Goal: Task Accomplishment & Management: Use online tool/utility

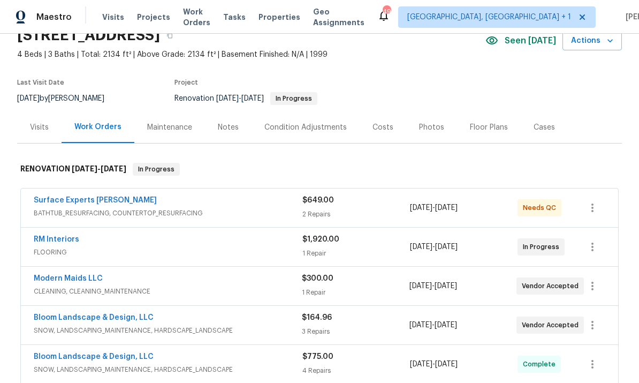
scroll to position [141, 0]
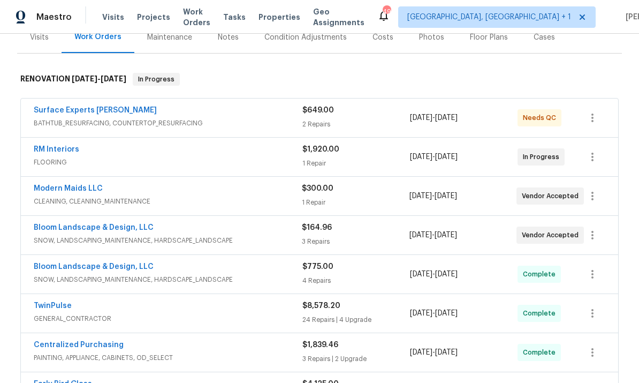
click at [95, 111] on link "Surface Experts [PERSON_NAME]" at bounding box center [95, 110] width 123 height 7
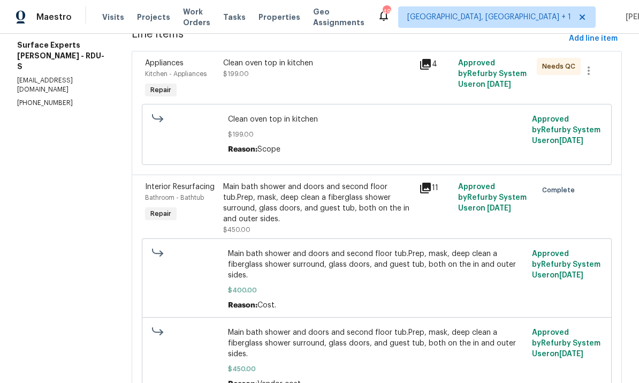
scroll to position [155, 0]
click at [308, 65] on div "Clean oven top in kitchen" at bounding box center [318, 63] width 190 height 11
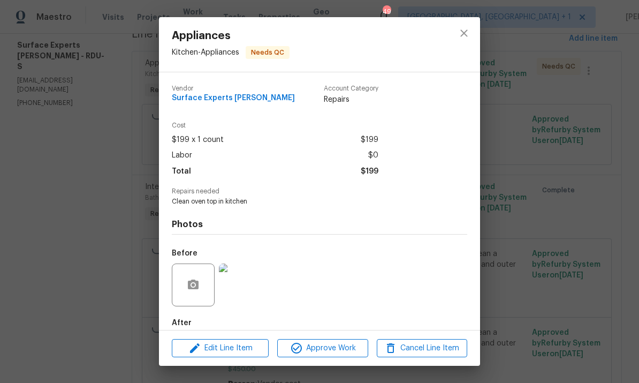
scroll to position [-1, 0]
click at [547, 170] on div "Appliances Kitchen - Appliances Needs QC Vendor Surface Experts Cary Account Ca…" at bounding box center [319, 191] width 639 height 383
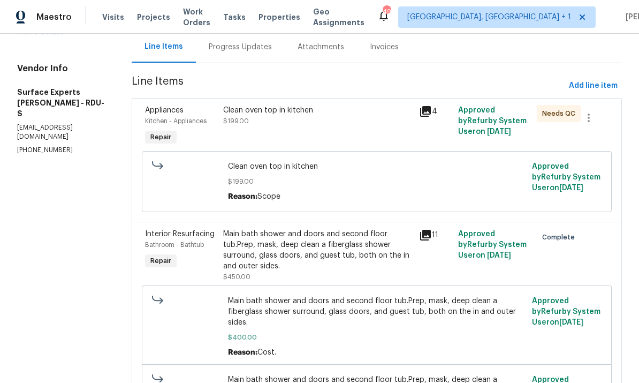
scroll to position [107, 0]
click at [267, 117] on div "Clean oven top in kitchen $199.00" at bounding box center [318, 115] width 190 height 21
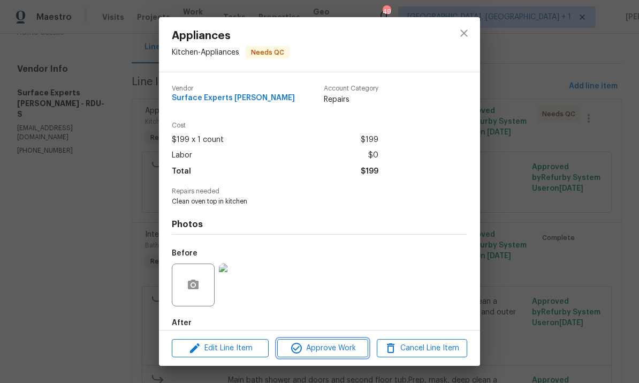
click at [327, 345] on span "Approve Work" at bounding box center [323, 348] width 84 height 13
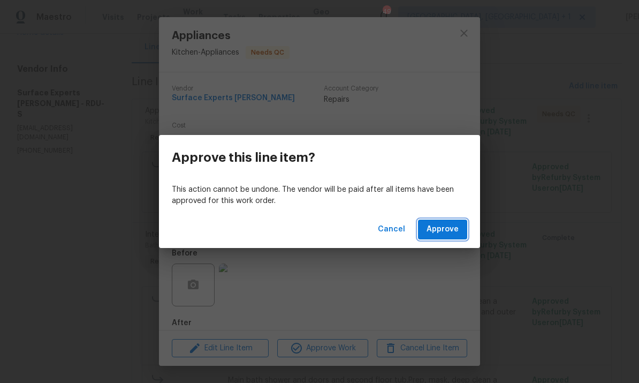
click at [425, 223] on button "Approve" at bounding box center [442, 230] width 49 height 20
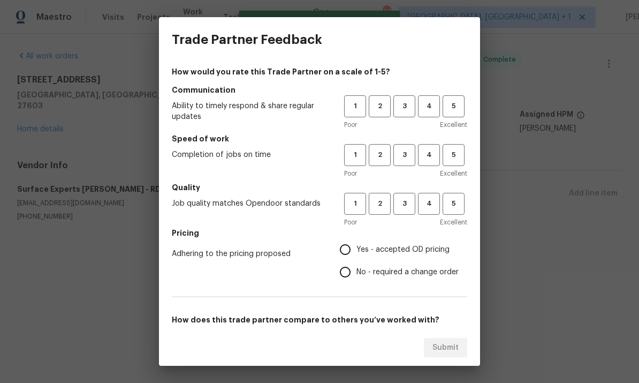
scroll to position [0, 0]
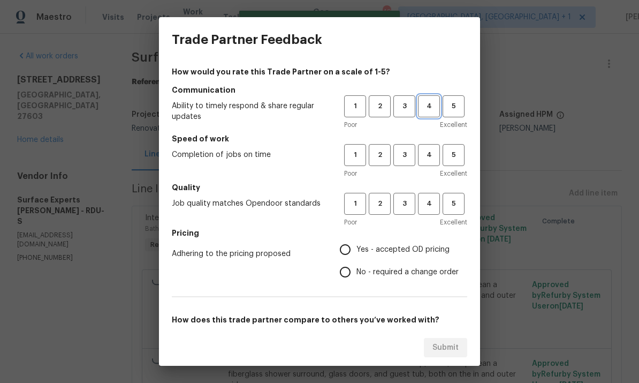
click at [427, 109] on span "4" at bounding box center [429, 106] width 20 height 12
click at [407, 160] on span "3" at bounding box center [405, 155] width 20 height 12
click at [404, 206] on span "3" at bounding box center [405, 204] width 20 height 12
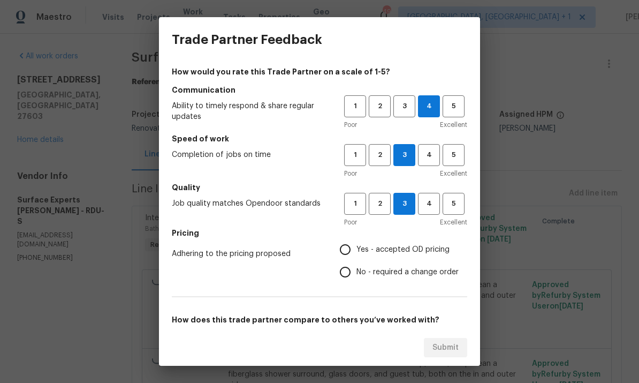
click at [357, 246] on input "Yes - accepted OD pricing" at bounding box center [345, 249] width 22 height 22
radio input "true"
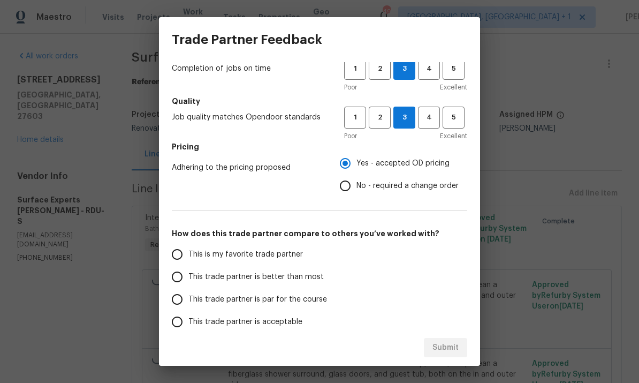
scroll to position [84, 0]
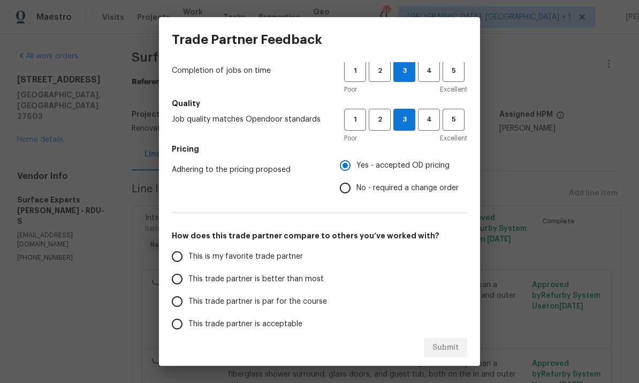
click at [186, 305] on input "This trade partner is par for the course" at bounding box center [177, 301] width 22 height 22
click at [442, 353] on span "Submit" at bounding box center [446, 347] width 26 height 13
radio input "true"
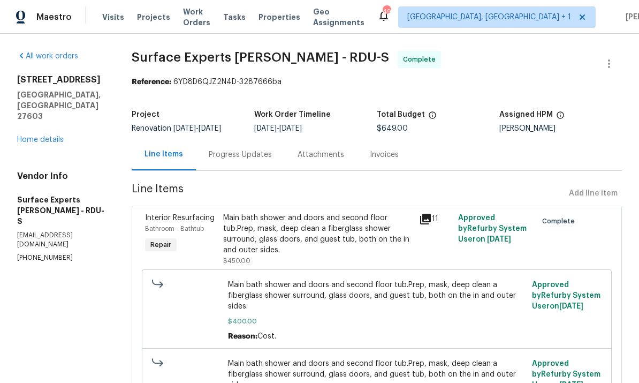
radio input "false"
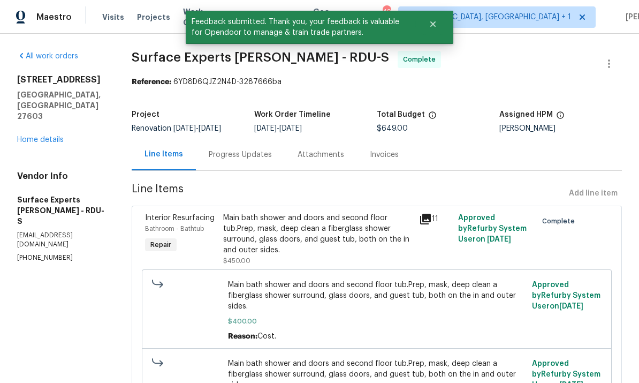
click at [52, 136] on link "Home details" at bounding box center [40, 139] width 47 height 7
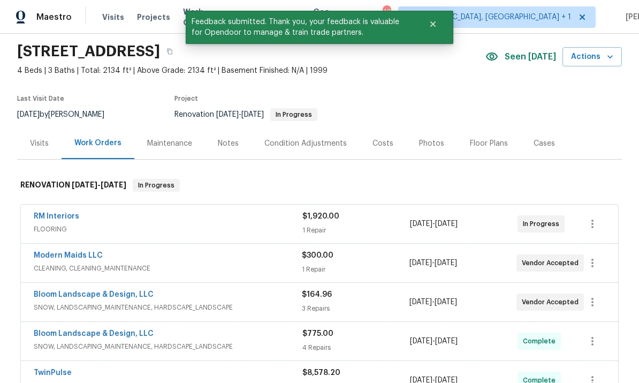
scroll to position [42, 0]
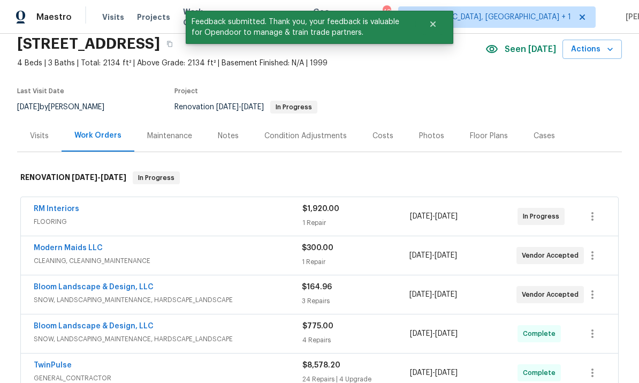
click at [234, 137] on div "Notes" at bounding box center [228, 136] width 21 height 11
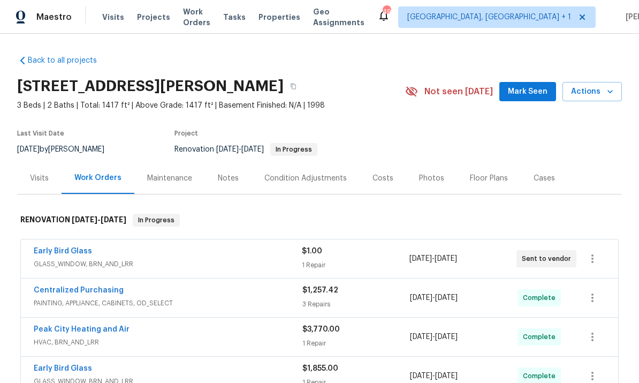
click at [67, 253] on link "Early Bird Glass" at bounding box center [63, 250] width 58 height 7
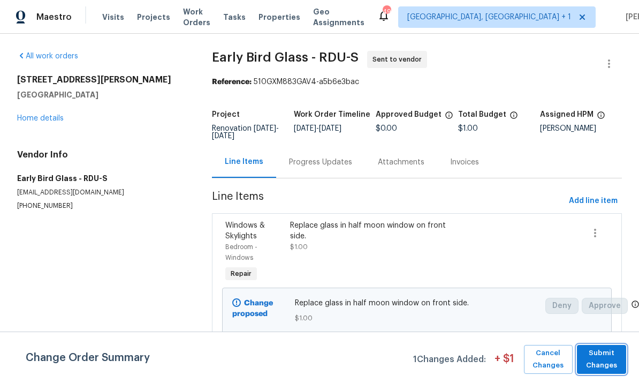
click at [623, 355] on button "Submit Changes" at bounding box center [601, 359] width 49 height 29
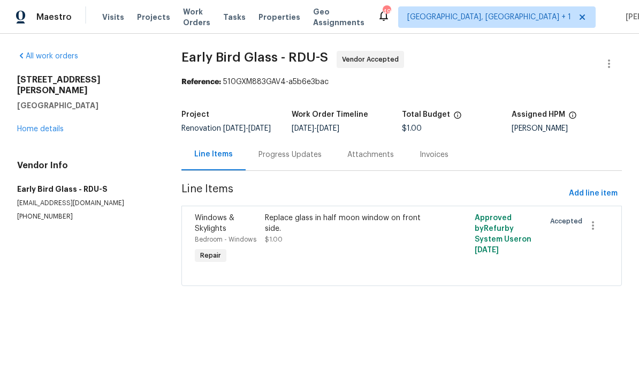
click at [281, 160] on div "Progress Updates" at bounding box center [290, 154] width 63 height 11
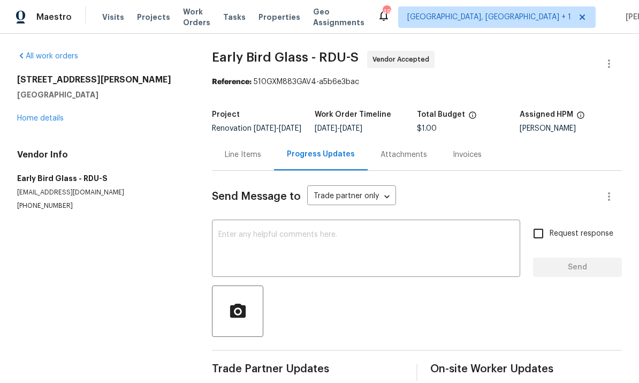
click at [48, 117] on link "Home details" at bounding box center [40, 118] width 47 height 7
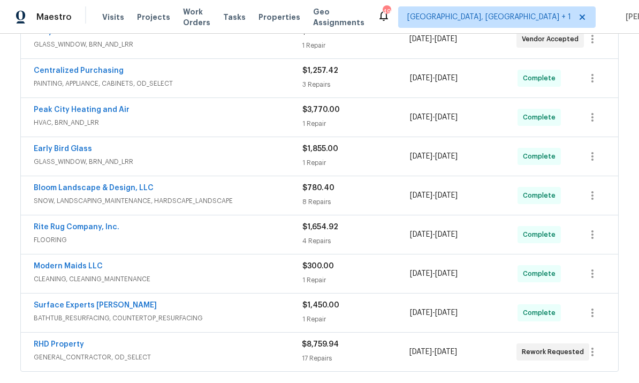
scroll to position [245, 0]
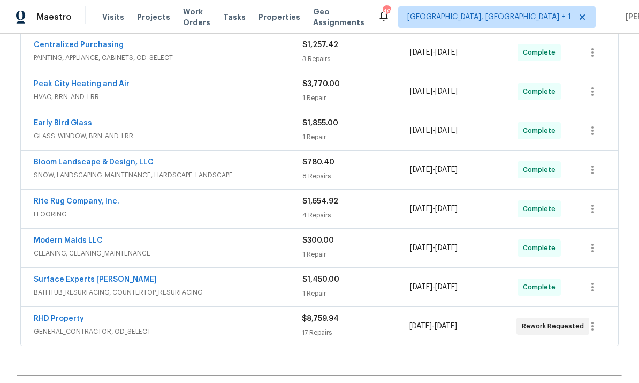
click at [71, 319] on link "RHD Property" at bounding box center [59, 318] width 50 height 7
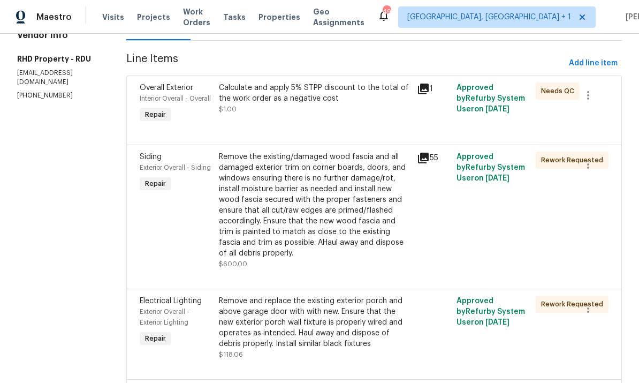
scroll to position [225, 0]
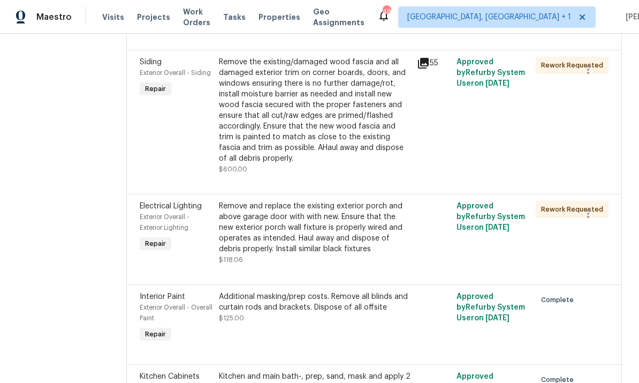
click at [331, 254] on div "Remove and replace the existing exterior porch and above garage door with with …" at bounding box center [315, 228] width 192 height 54
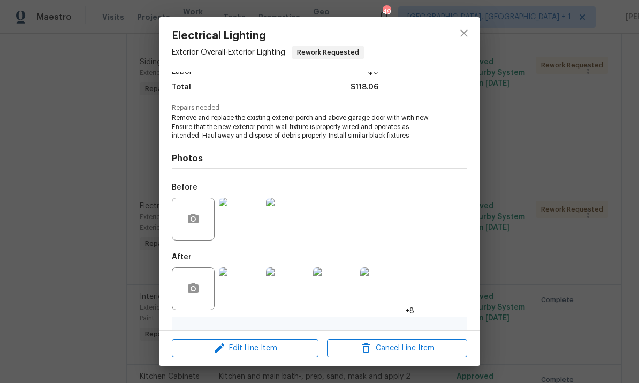
scroll to position [83, 0]
click at [335, 292] on img at bounding box center [334, 289] width 43 height 43
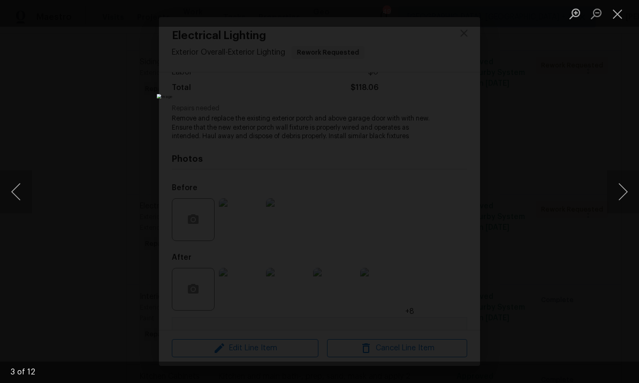
click at [598, 122] on div "Lightbox" at bounding box center [319, 191] width 639 height 383
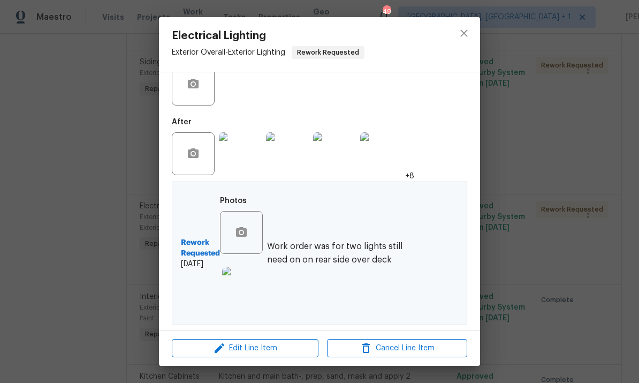
scroll to position [220, 0]
click at [527, 191] on div "Electrical Lighting Exterior Overall - Exterior Lighting Rework Requested Vendo…" at bounding box center [319, 191] width 639 height 383
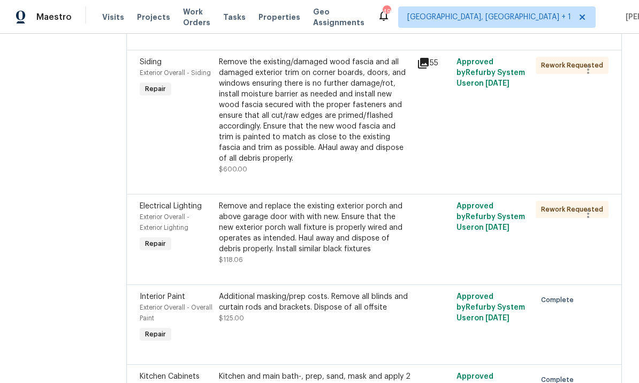
click at [329, 243] on div "Remove and replace the existing exterior porch and above garage door with with …" at bounding box center [315, 228] width 192 height 54
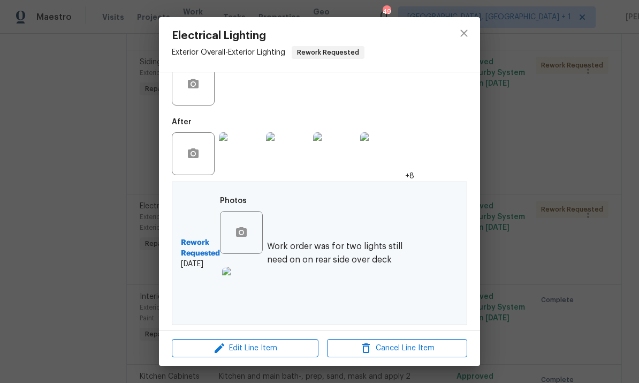
click at [244, 294] on img at bounding box center [243, 288] width 43 height 43
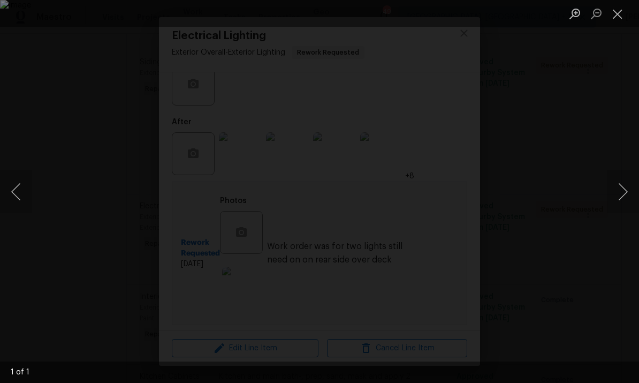
click at [622, 140] on div "Lightbox" at bounding box center [319, 191] width 639 height 383
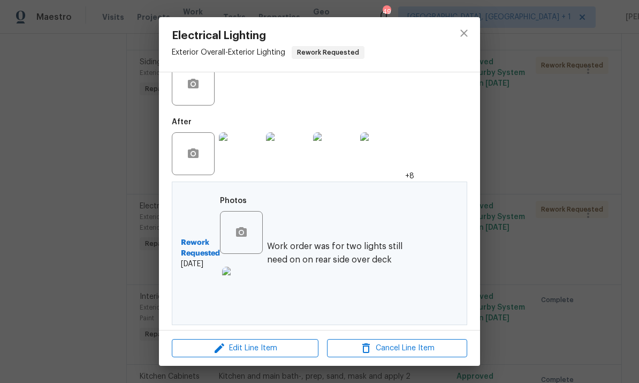
click at [250, 294] on img at bounding box center [243, 288] width 43 height 43
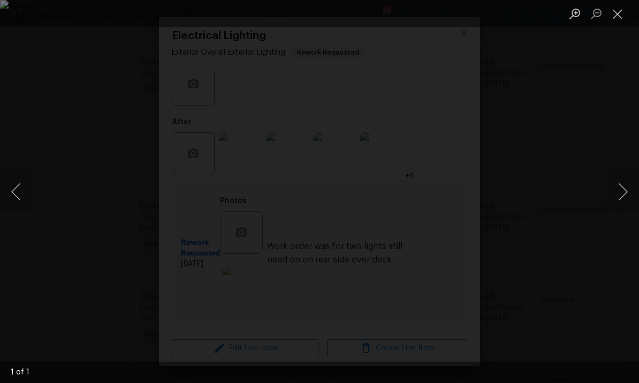
click at [625, 110] on div "Lightbox" at bounding box center [319, 191] width 639 height 383
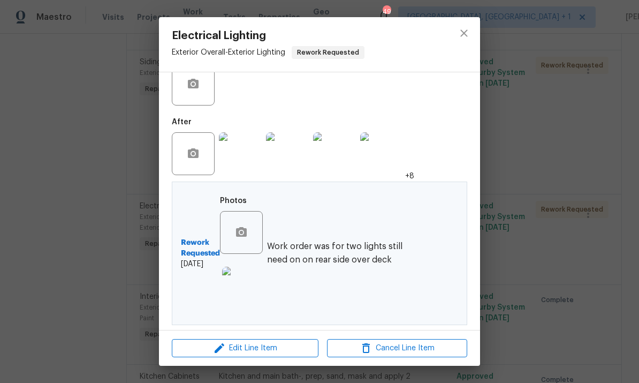
click at [554, 61] on div "Electrical Lighting Exterior Overall - Exterior Lighting Rework Requested Vendo…" at bounding box center [319, 191] width 639 height 383
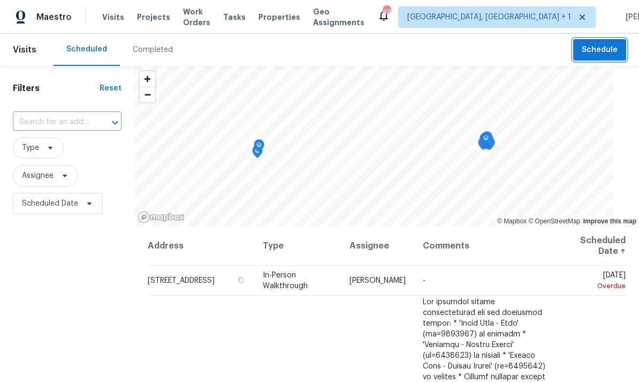
click at [608, 56] on button "Schedule" at bounding box center [599, 50] width 53 height 22
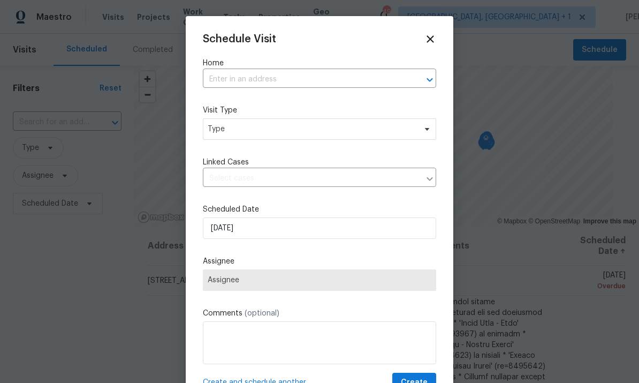
click at [232, 75] on input "text" at bounding box center [304, 79] width 203 height 17
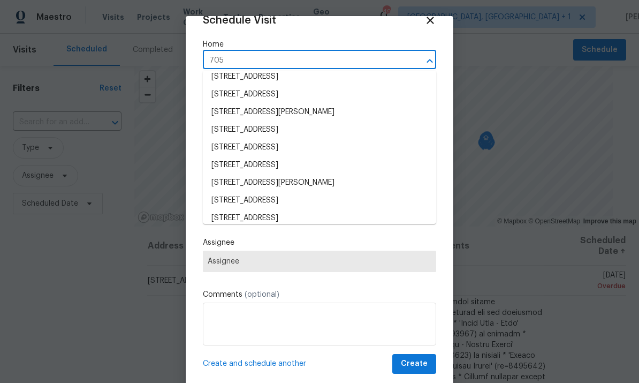
scroll to position [315, 0]
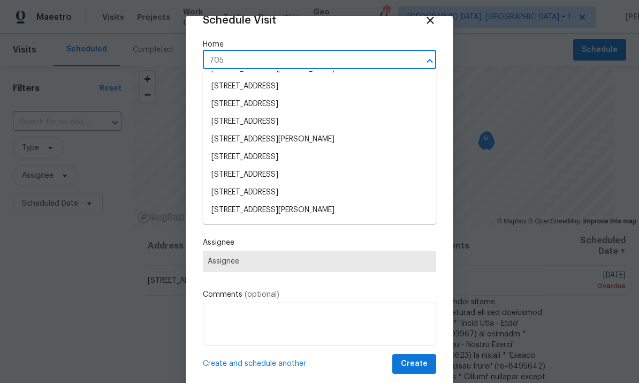
click at [248, 62] on input "705" at bounding box center [304, 60] width 203 height 17
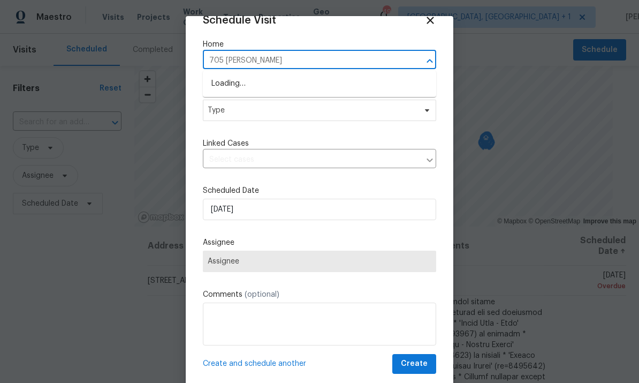
type input "705 [PERSON_NAME]"
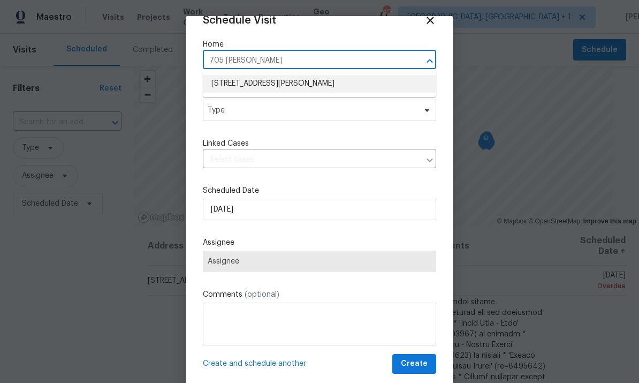
click at [304, 86] on li "[STREET_ADDRESS][PERSON_NAME]" at bounding box center [319, 84] width 233 height 18
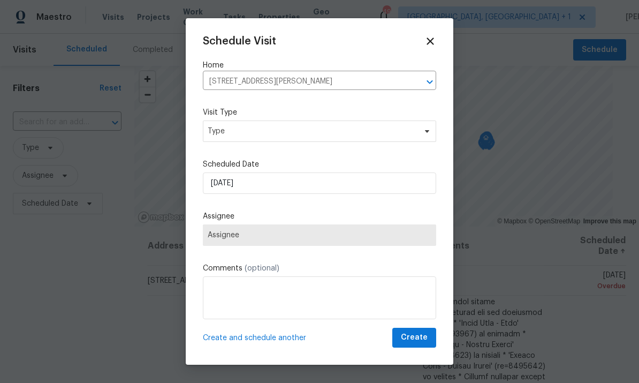
scroll to position [0, 0]
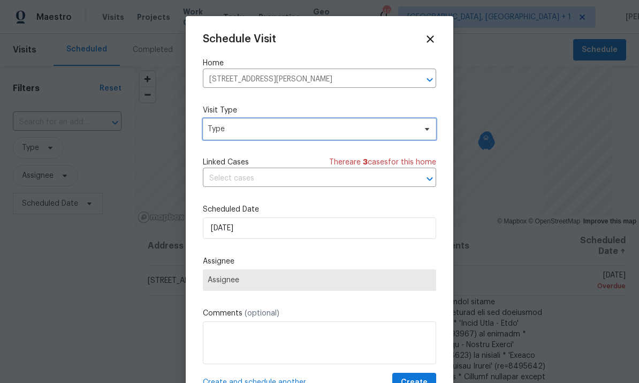
click at [423, 136] on span "Type" at bounding box center [319, 128] width 233 height 21
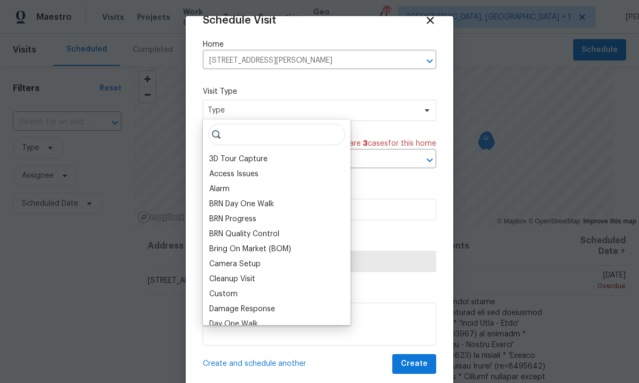
scroll to position [21, 0]
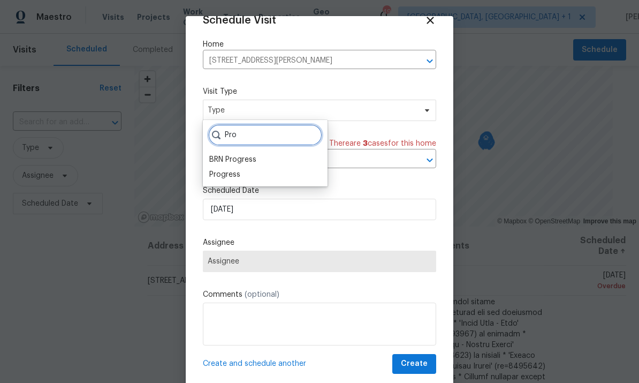
type input "Pro"
click at [238, 179] on div "Progress" at bounding box center [224, 174] width 31 height 11
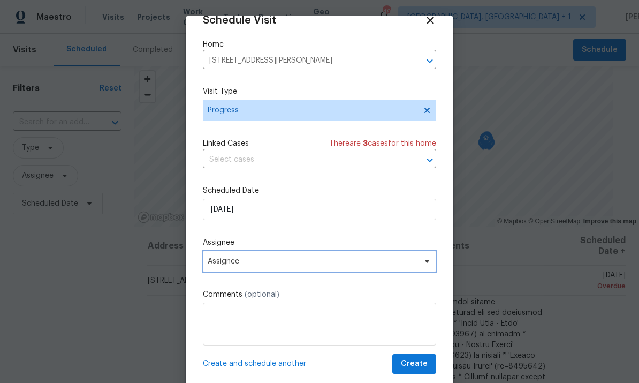
click at [427, 268] on span "Assignee" at bounding box center [319, 261] width 233 height 21
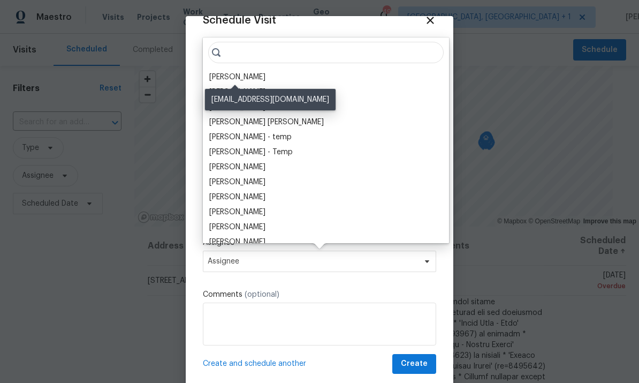
click at [248, 79] on div "[PERSON_NAME]" at bounding box center [237, 77] width 56 height 11
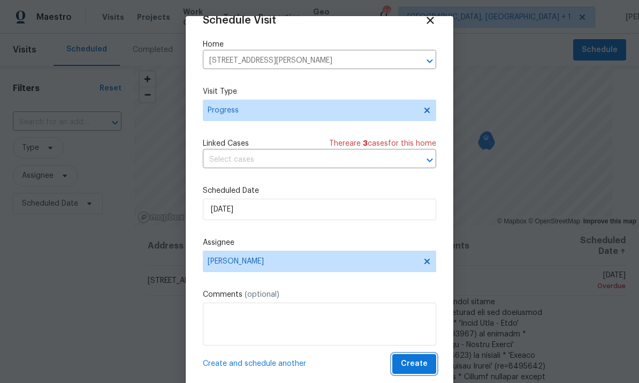
click at [414, 367] on span "Create" at bounding box center [414, 363] width 27 height 13
